Goal: Navigation & Orientation: Find specific page/section

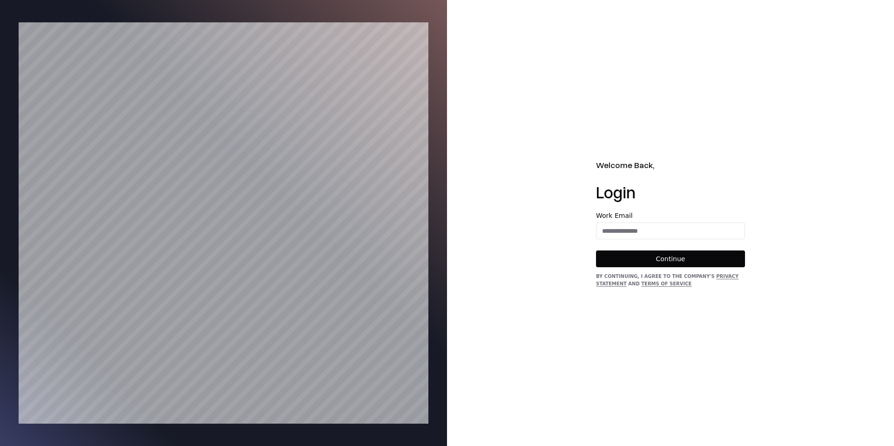
click at [541, 239] on form "Work Email Continue" at bounding box center [670, 239] width 149 height 55
click at [541, 236] on input "email" at bounding box center [671, 231] width 148 height 17
type input "**********"
click at [541, 265] on button "Continue" at bounding box center [670, 259] width 149 height 17
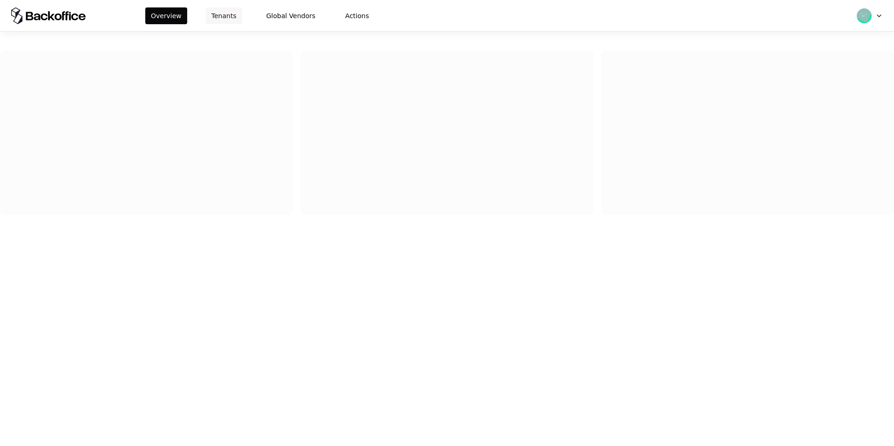
click at [236, 7] on button "Tenants" at bounding box center [224, 15] width 36 height 17
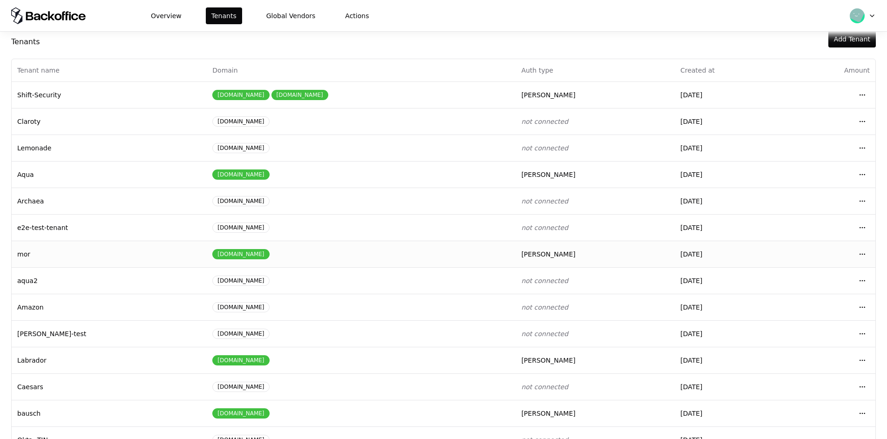
scroll to position [40, 0]
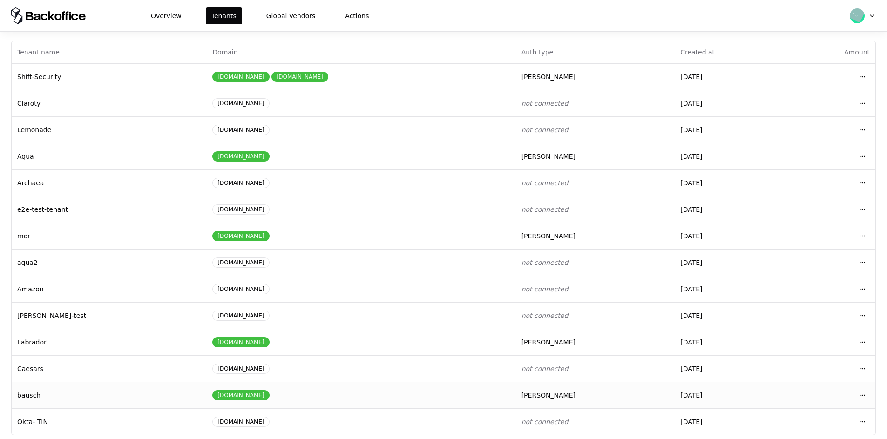
click at [850, 406] on td "Open menu" at bounding box center [830, 395] width 89 height 27
click at [853, 394] on td "Open menu" at bounding box center [830, 395] width 89 height 27
click at [860, 394] on html "Overview Tenants Global Vendors Actions Tenants Add Tenant Tenant name Domain A…" at bounding box center [443, 219] width 887 height 439
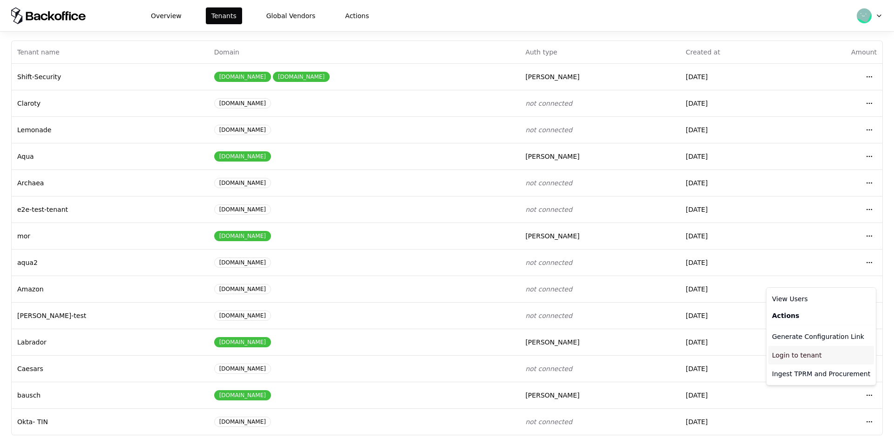
click at [807, 356] on div "Login to tenant" at bounding box center [821, 355] width 106 height 19
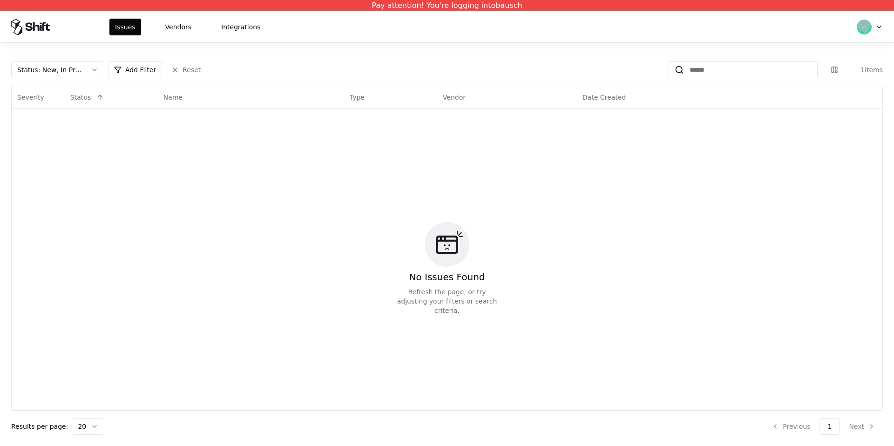
click at [83, 59] on div "Status : New, In Progress Add Filter Reset 1 items Severity Status Name Type Ve…" at bounding box center [447, 244] width 894 height 403
click at [81, 79] on div "Status : New, In Progress Add Filter Reset 1 items Severity Status Name Type Ve…" at bounding box center [447, 248] width 872 height 374
click at [83, 74] on button "Status : New, In Progress" at bounding box center [57, 69] width 93 height 17
click at [70, 157] on div "Draft" at bounding box center [58, 161] width 88 height 19
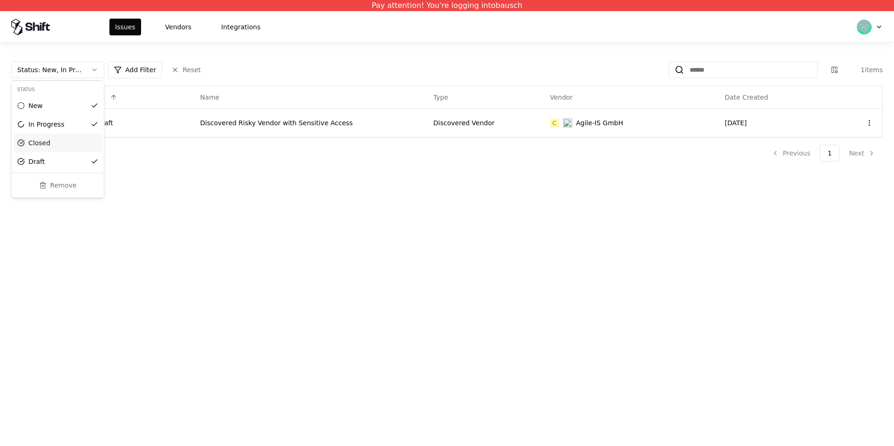
click at [210, 196] on html "Pay attention! You're logging into bausch Issues Vendors Integrations Status : …" at bounding box center [447, 223] width 894 height 446
click at [180, 24] on button "Vendors" at bounding box center [178, 27] width 37 height 17
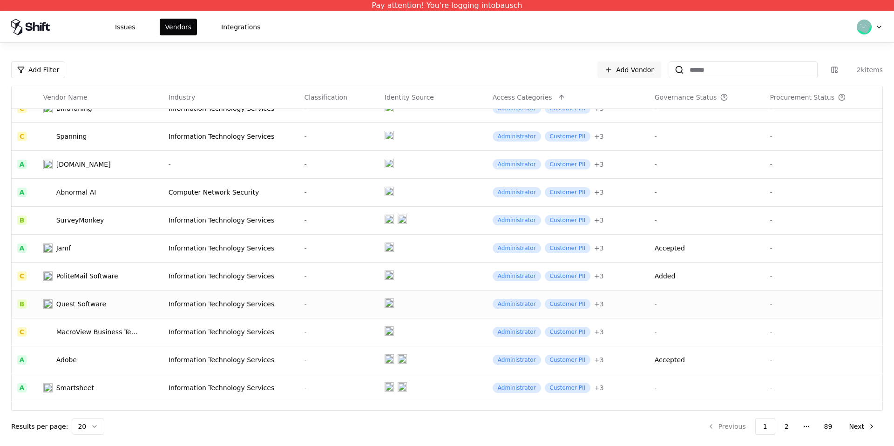
scroll to position [257, 0]
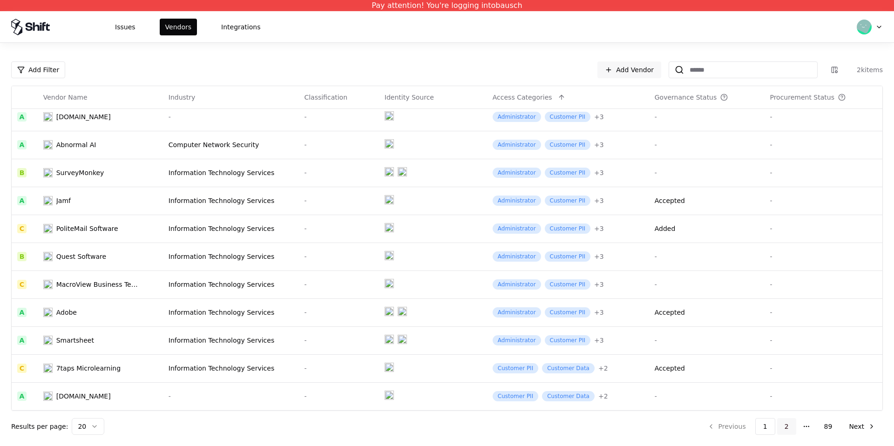
click at [786, 426] on button "2" at bounding box center [786, 426] width 19 height 17
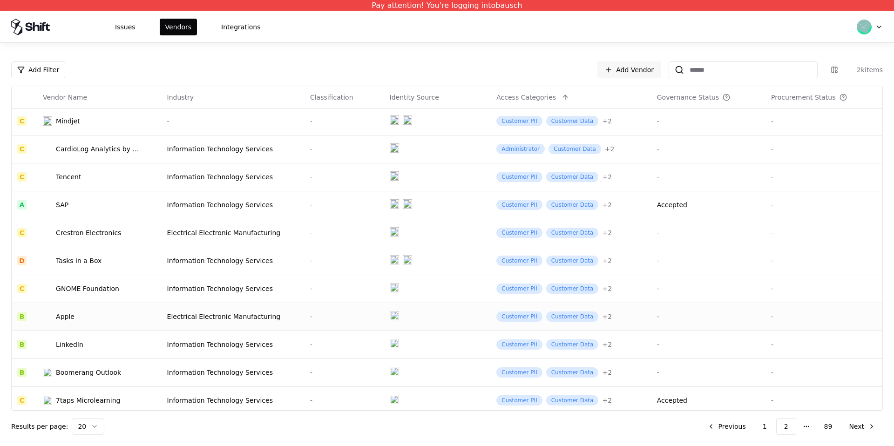
scroll to position [257, 0]
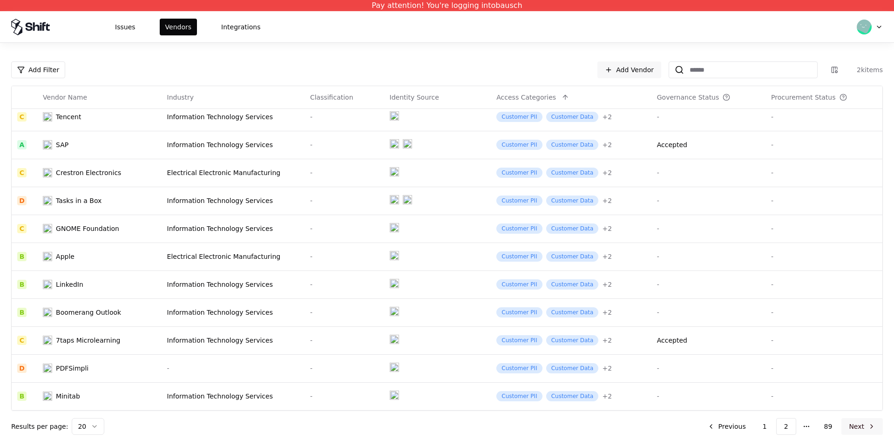
click at [865, 428] on button "Next" at bounding box center [862, 426] width 41 height 17
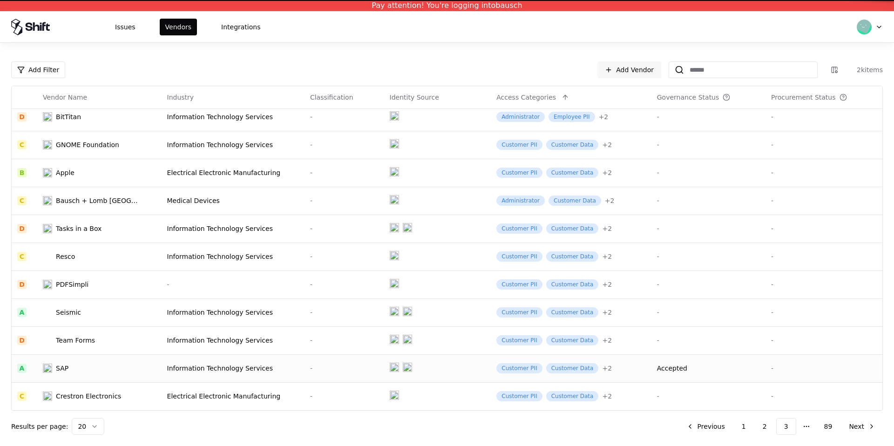
scroll to position [257, 0]
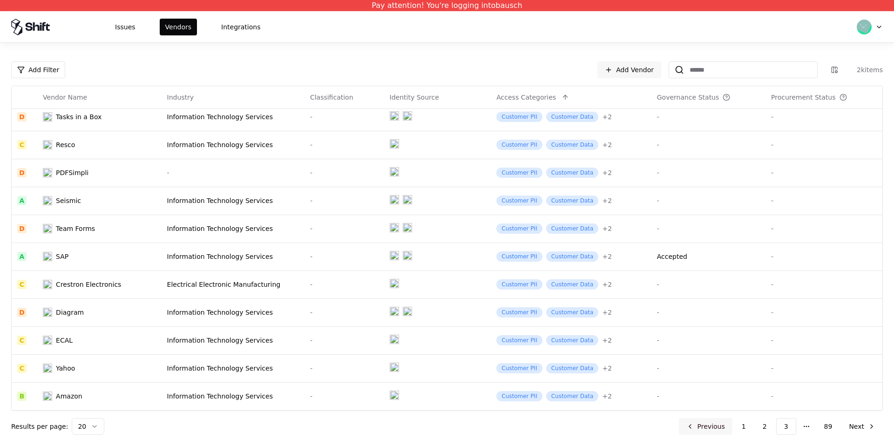
click at [694, 431] on button "Previous" at bounding box center [706, 426] width 54 height 17
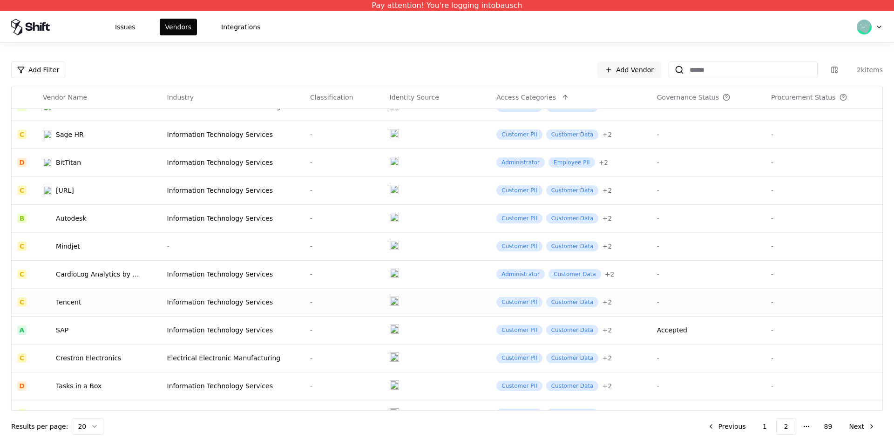
scroll to position [89, 0]
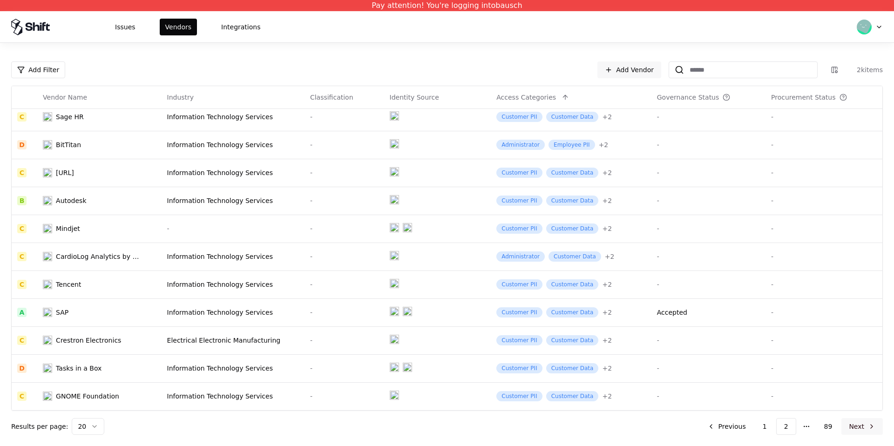
click at [849, 422] on button "Next" at bounding box center [862, 426] width 41 height 17
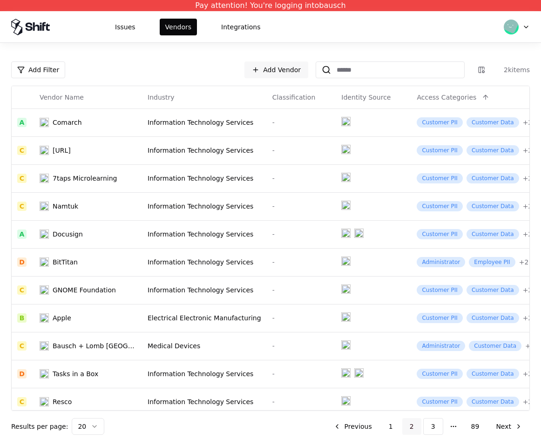
click at [406, 430] on button "2" at bounding box center [411, 426] width 19 height 17
